Goal: Task Accomplishment & Management: Use online tool/utility

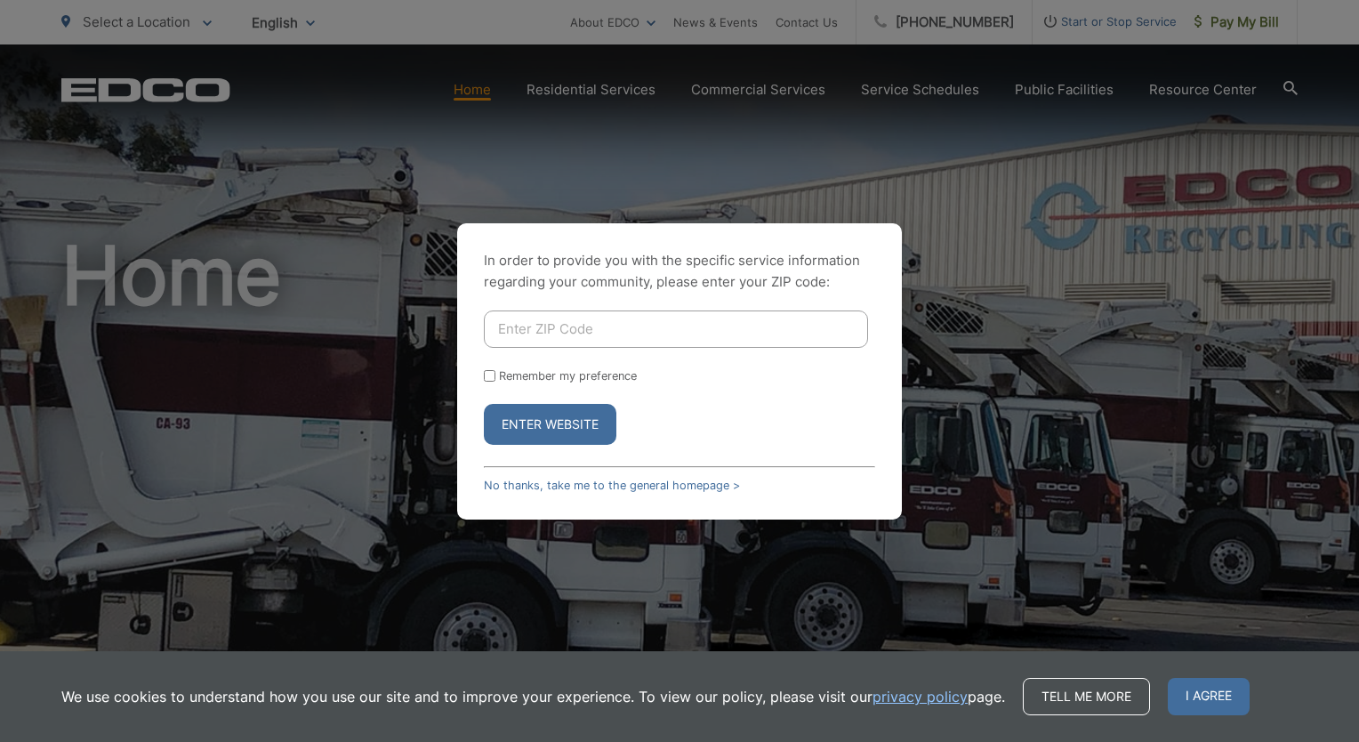
click at [573, 324] on input "Enter ZIP Code" at bounding box center [676, 328] width 384 height 37
type input "92067"
click at [557, 428] on button "Enter Website" at bounding box center [550, 424] width 133 height 41
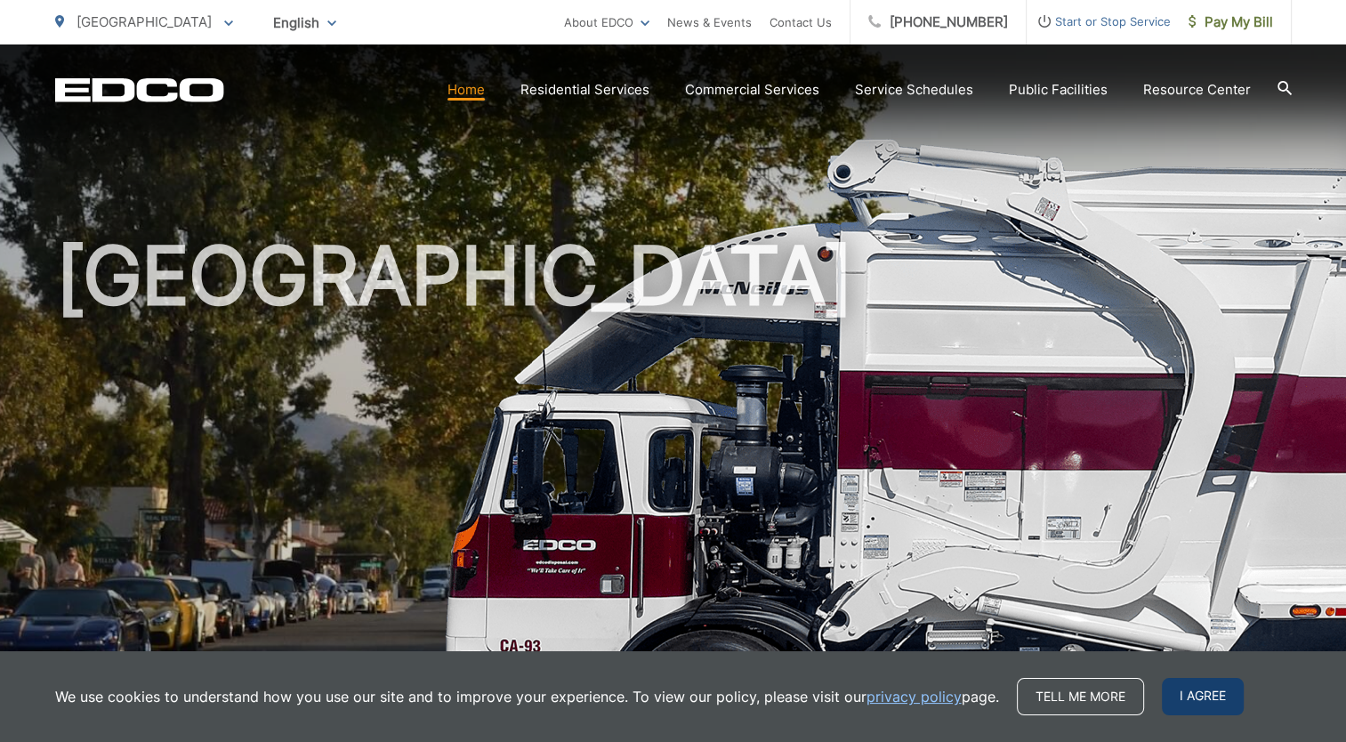
click at [1212, 694] on span "I agree" at bounding box center [1203, 696] width 82 height 37
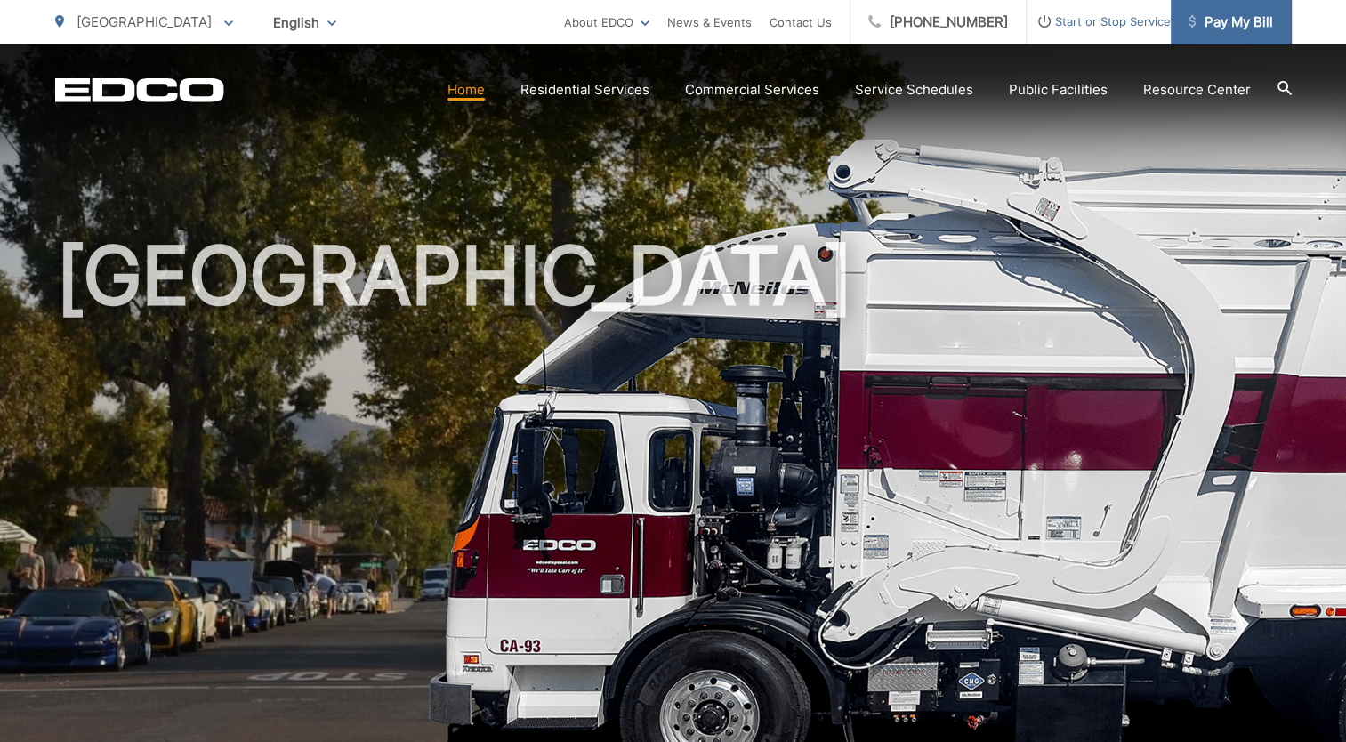
click at [1275, 12] on link "Pay My Bill" at bounding box center [1231, 22] width 121 height 44
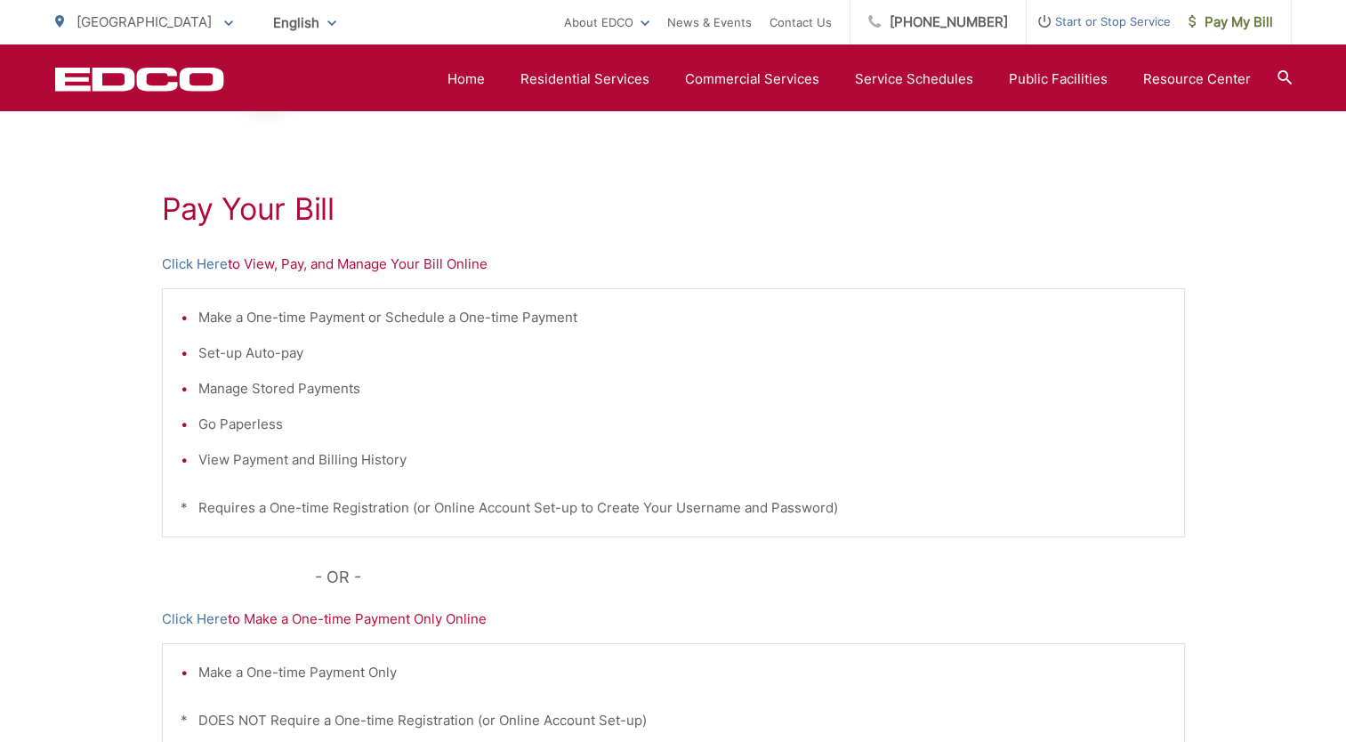
scroll to position [177, 0]
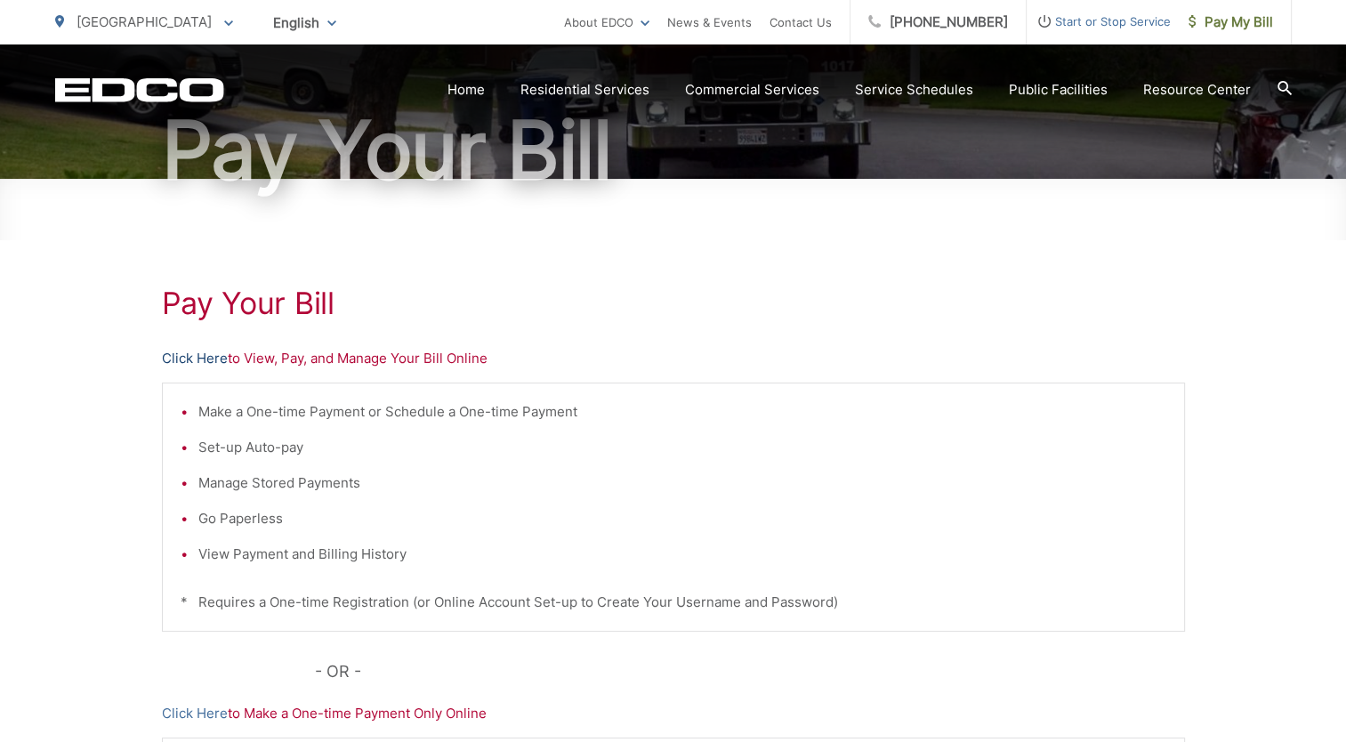
click at [177, 358] on link "Click Here" at bounding box center [195, 358] width 66 height 21
